Goal: Navigation & Orientation: Find specific page/section

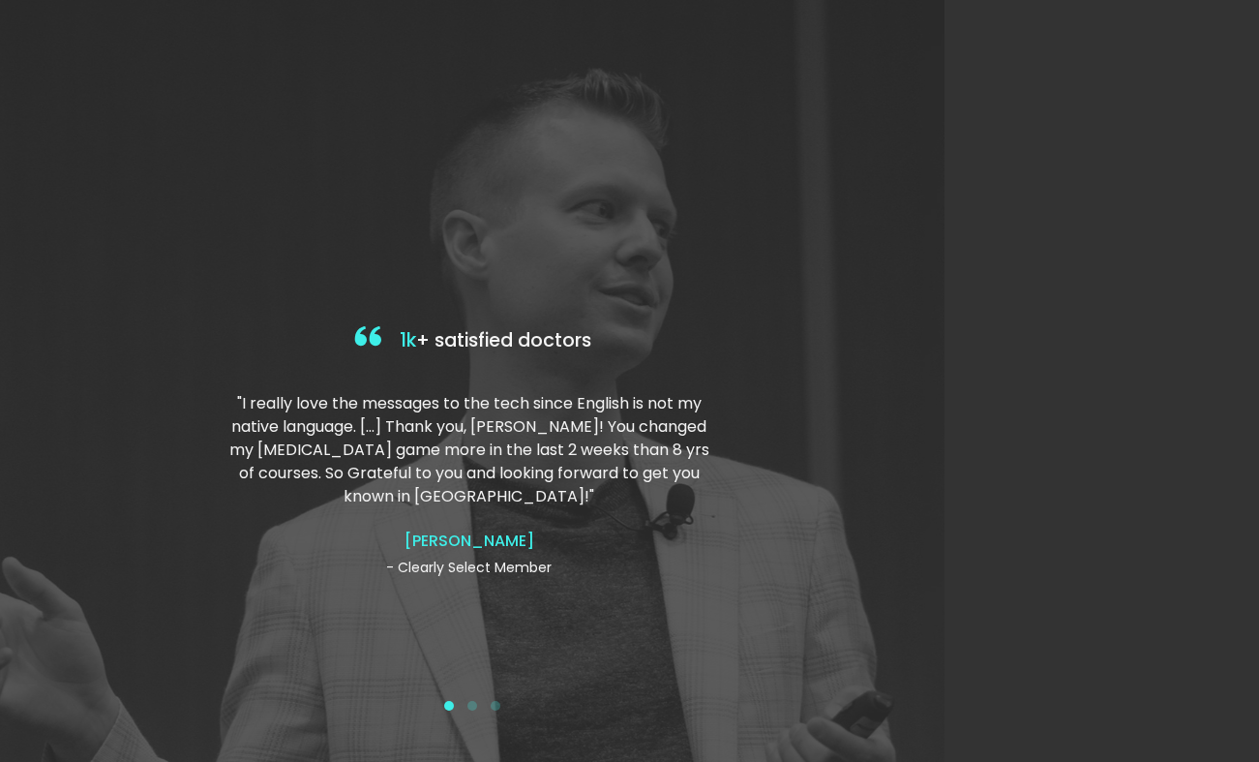
click at [101, 268] on div at bounding box center [472, 381] width 945 height 762
drag, startPoint x: 515, startPoint y: 542, endPoint x: 515, endPoint y: 608, distance: 65.8
click at [515, 553] on div "[PERSON_NAME] - Clearly Select Member" at bounding box center [468, 554] width 481 height 46
click at [458, 705] on button at bounding box center [448, 705] width 23 height 19
click at [467, 705] on span at bounding box center [472, 706] width 10 height 10
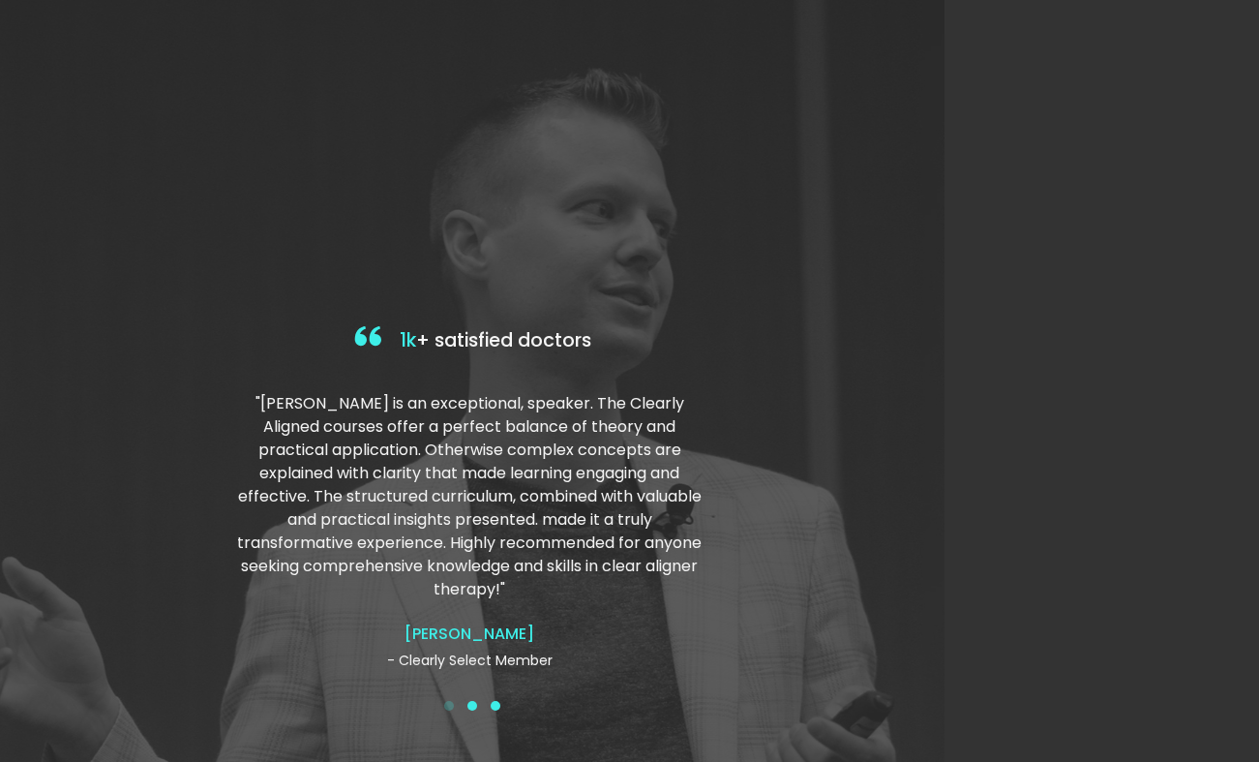
click at [493, 705] on span at bounding box center [496, 706] width 10 height 10
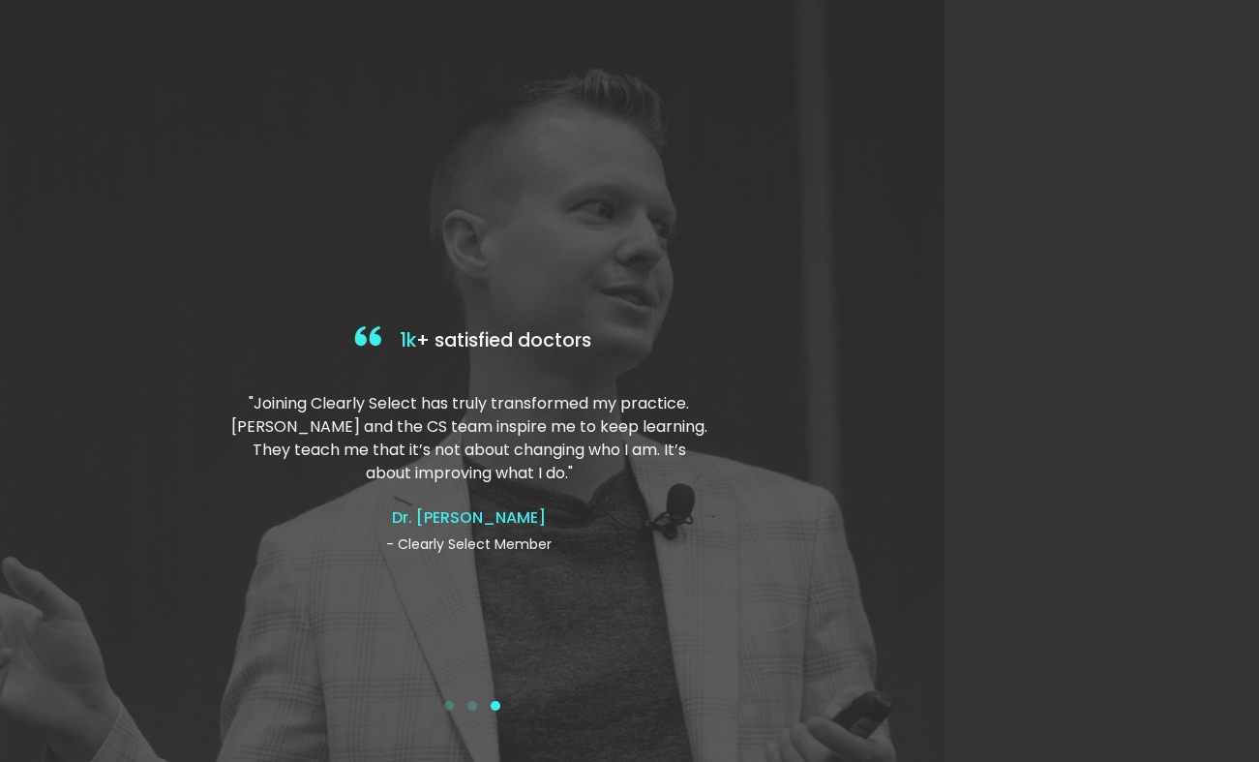
click at [585, 506] on div ""Joining Clearly Select has truly transformed my practice. [PERSON_NAME] and th…" at bounding box center [469, 473] width 481 height 194
click at [438, 417] on p ""Joining Clearly Select has truly transformed my practice. [PERSON_NAME] and th…" at bounding box center [469, 438] width 481 height 93
click at [381, 335] on h4 "1k + satisfied doctors" at bounding box center [471, 341] width 487 height 40
drag, startPoint x: 374, startPoint y: 337, endPoint x: 468, endPoint y: 350, distance: 95.8
click at [381, 341] on h4 "1k + satisfied doctors" at bounding box center [471, 341] width 487 height 40
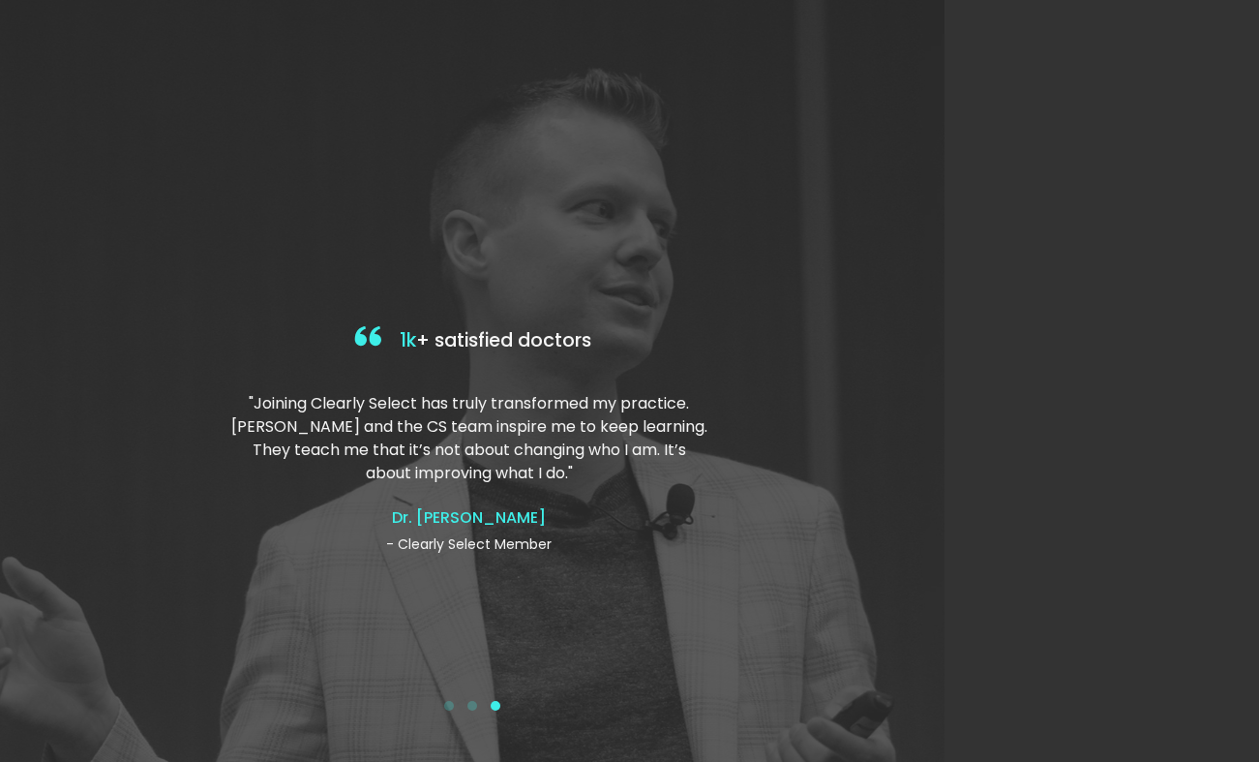
drag, startPoint x: 712, startPoint y: 563, endPoint x: 705, endPoint y: 600, distance: 37.4
click at [698, 591] on div "1k + satisfied doctors "I really love the messages to the tech since English is…" at bounding box center [472, 518] width 510 height 394
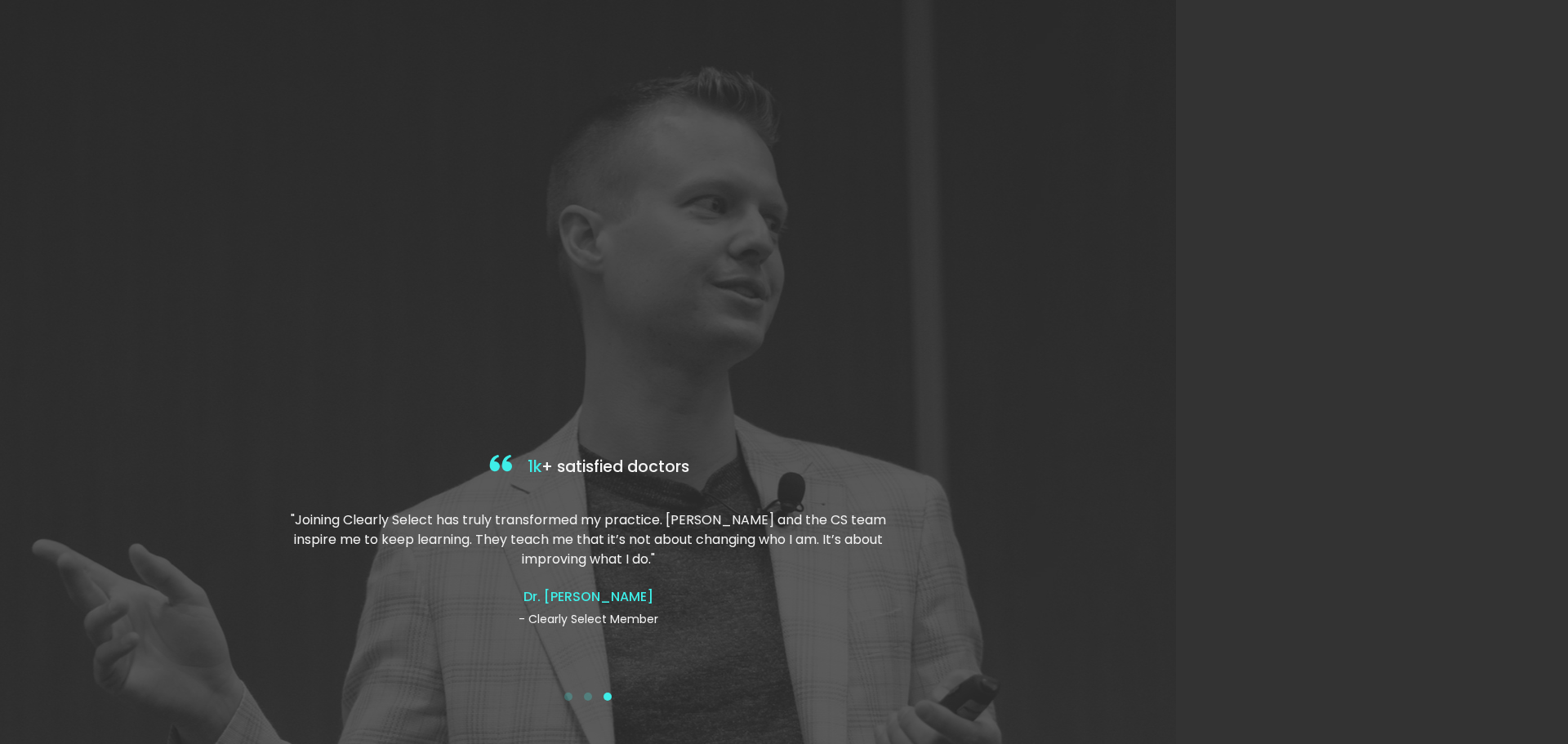
click at [366, 88] on div at bounding box center [588, 372] width 1176 height 744
drag, startPoint x: 732, startPoint y: 417, endPoint x: 674, endPoint y: 496, distance: 98.0
click at [729, 418] on div at bounding box center [588, 372] width 1176 height 744
click at [583, 610] on div "Dr. [PERSON_NAME] - Clearly Select Member" at bounding box center [587, 608] width 632 height 39
click at [582, 601] on h4 "Dr. [PERSON_NAME]" at bounding box center [587, 596] width 632 height 15
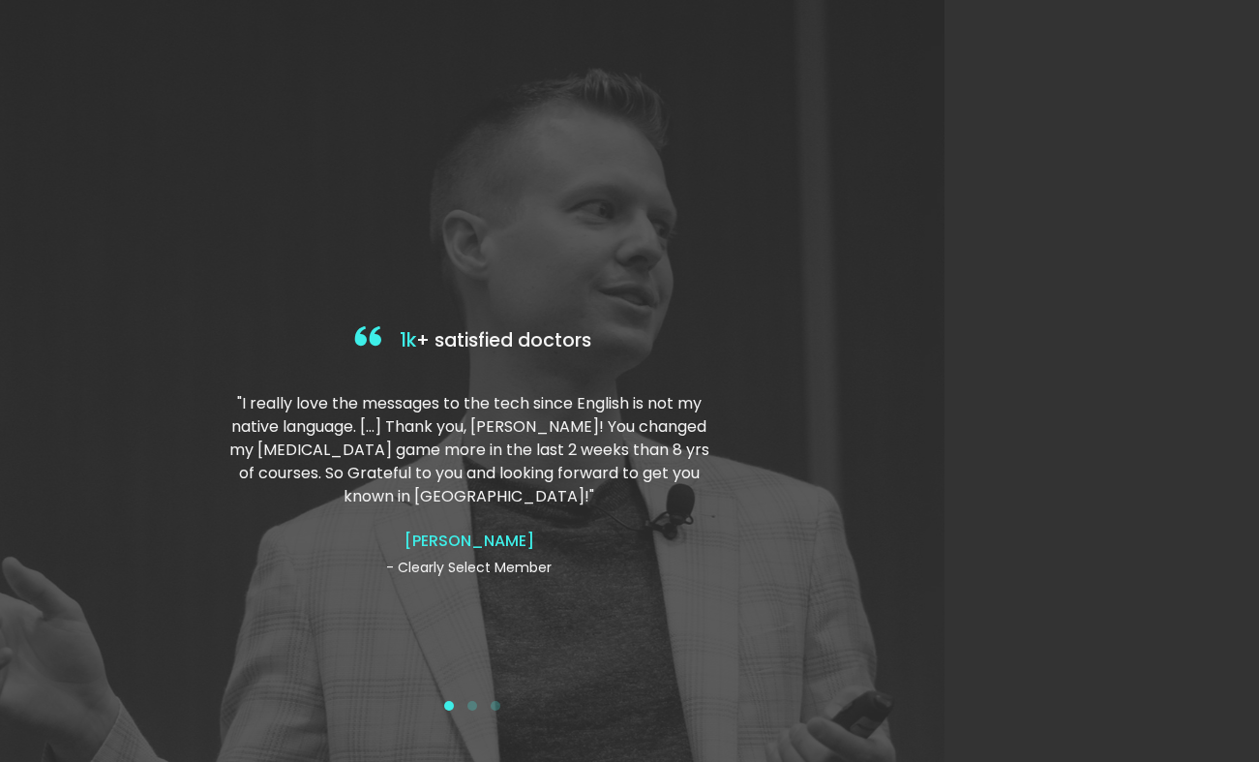
click at [452, 495] on p ""I really love the messages to the tech since English is not my native language…" at bounding box center [468, 450] width 481 height 116
drag, startPoint x: 453, startPoint y: 496, endPoint x: 468, endPoint y: 526, distance: 33.8
click at [453, 497] on p ""I really love the messages to the tech since English is not my native language…" at bounding box center [468, 450] width 481 height 116
click at [473, 541] on h4 "[PERSON_NAME]" at bounding box center [468, 540] width 481 height 18
click at [351, 318] on div at bounding box center [472, 381] width 945 height 762
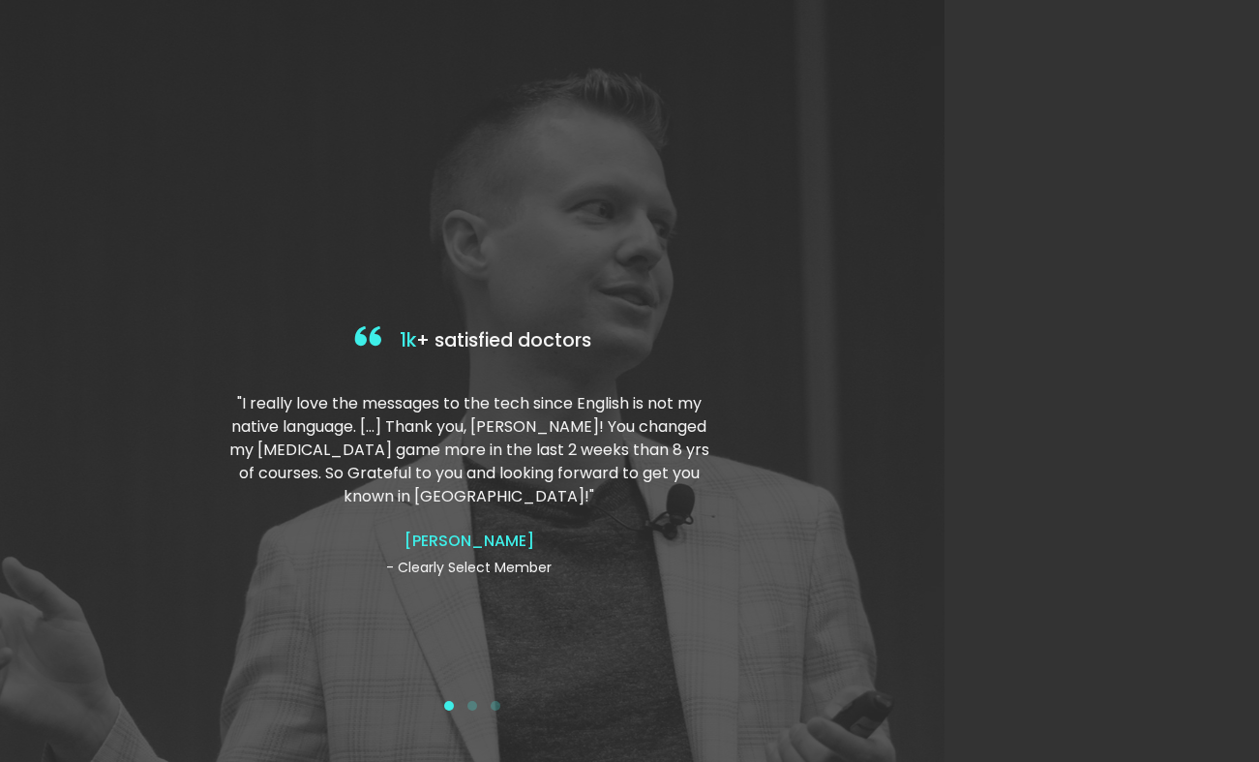
drag, startPoint x: 386, startPoint y: 352, endPoint x: 502, endPoint y: 472, distance: 167.0
click at [391, 354] on h4 "1k + satisfied doctors" at bounding box center [471, 341] width 487 height 40
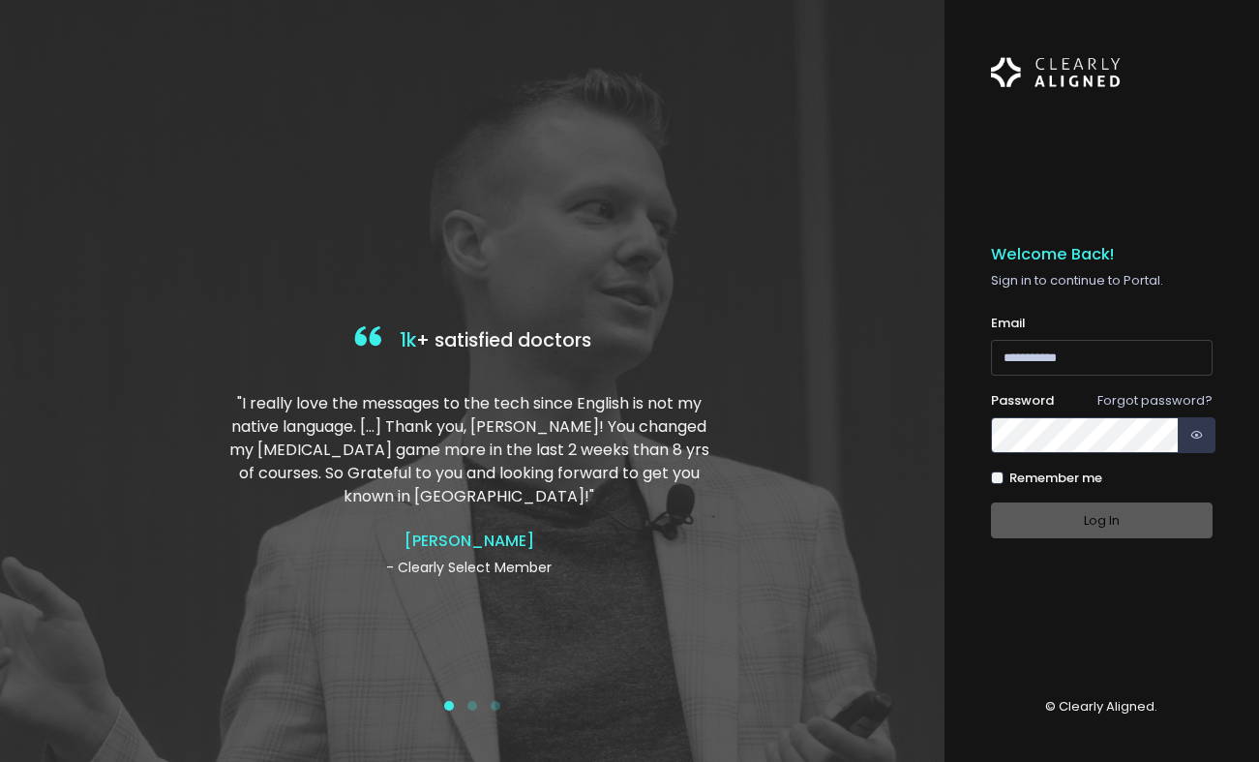
type input "**********"
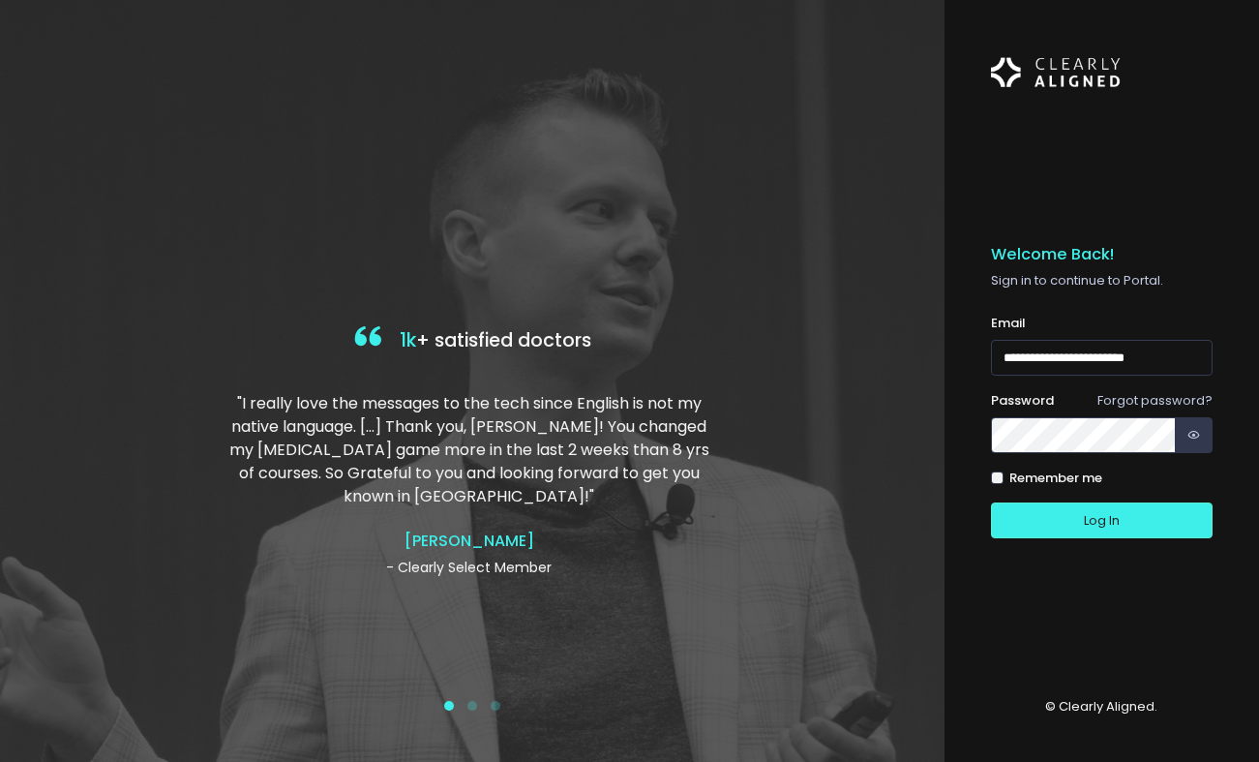
drag, startPoint x: 108, startPoint y: 198, endPoint x: 203, endPoint y: 74, distance: 156.8
click at [113, 195] on div at bounding box center [472, 381] width 945 height 762
